Goal: Complete application form

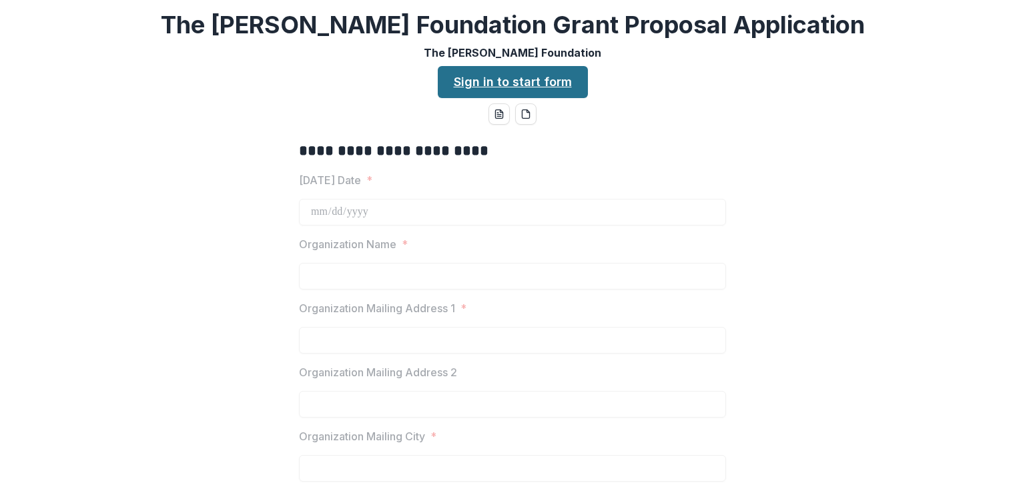
click at [520, 83] on link "Sign in to start form" at bounding box center [513, 82] width 150 height 32
click at [507, 87] on link "Sign in to start form" at bounding box center [513, 82] width 150 height 32
